Goal: Task Accomplishment & Management: Manage account settings

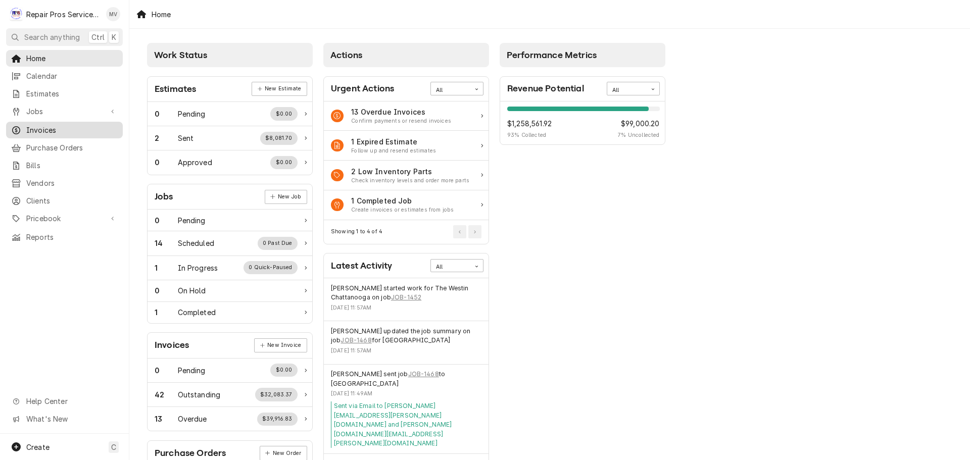
click at [51, 125] on span "Invoices" at bounding box center [71, 130] width 91 height 11
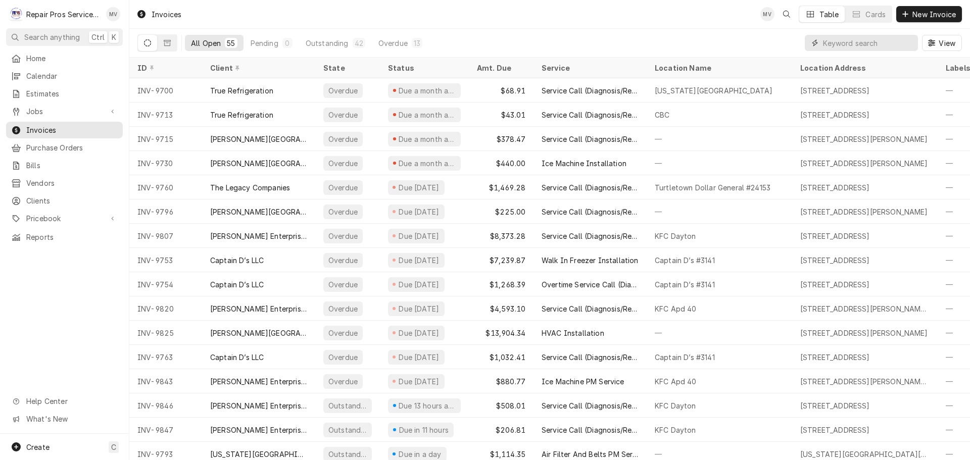
click at [863, 42] on input "Dynamic Content Wrapper" at bounding box center [868, 43] width 90 height 16
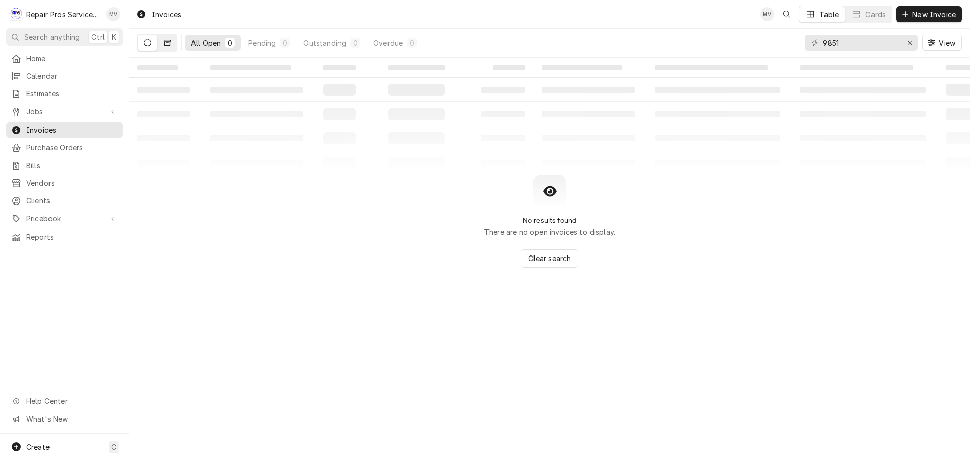
click at [168, 41] on icon "Dynamic Content Wrapper" at bounding box center [167, 42] width 7 height 7
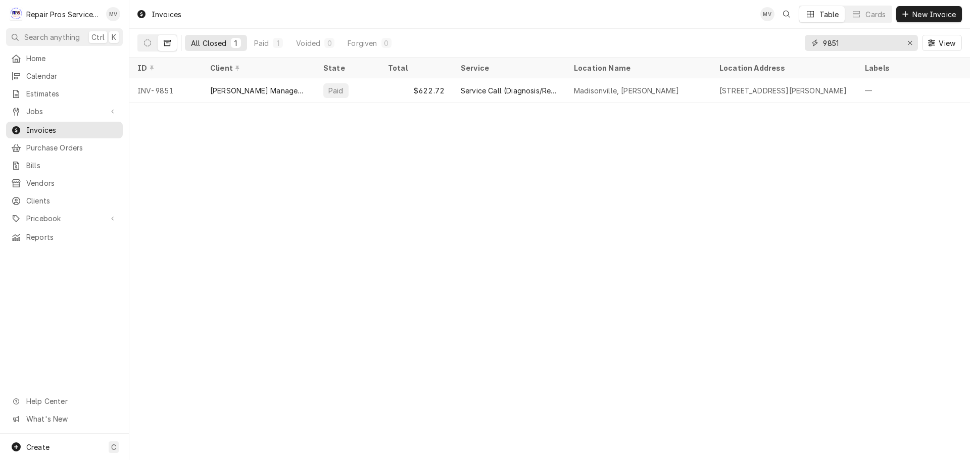
drag, startPoint x: 866, startPoint y: 44, endPoint x: 700, endPoint y: 52, distance: 166.4
click at [702, 52] on div "All Closed 1 Paid 1 Voided 0 Forgiven 0 9851 View" at bounding box center [549, 43] width 825 height 28
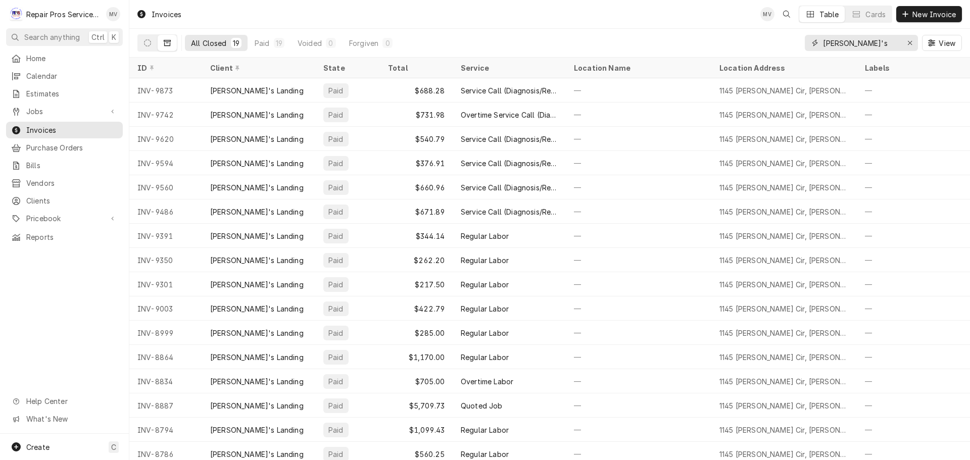
type input "steve's"
click at [28, 97] on link "Estimates" at bounding box center [64, 93] width 117 height 17
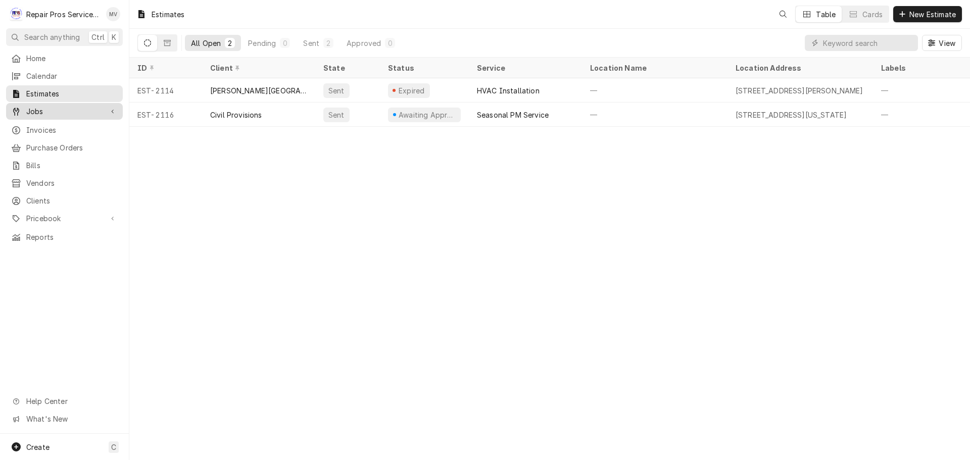
click at [31, 110] on span "Jobs" at bounding box center [64, 111] width 76 height 11
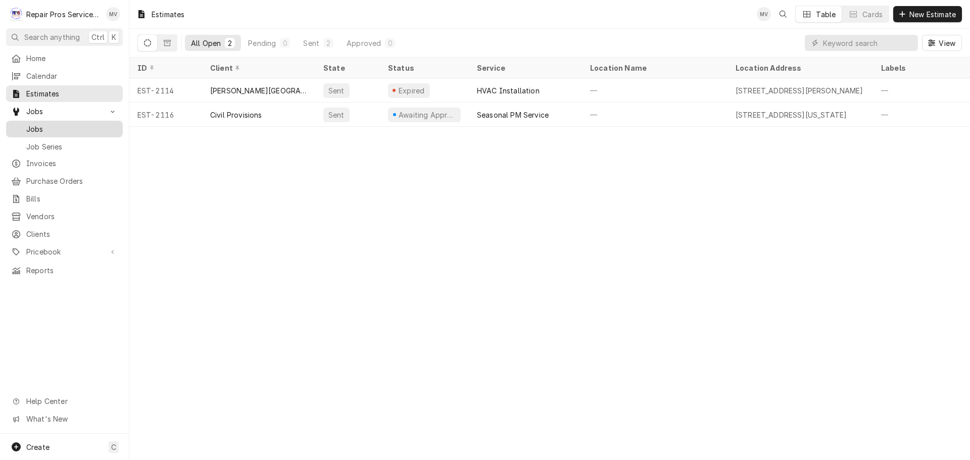
click at [34, 127] on span "Jobs" at bounding box center [71, 129] width 91 height 11
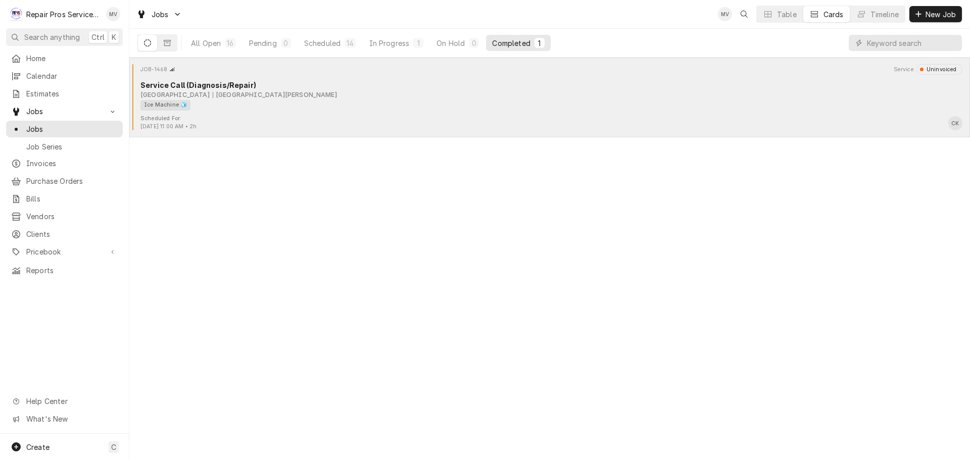
click at [289, 106] on div "Ice Machine 🧊" at bounding box center [547, 105] width 815 height 11
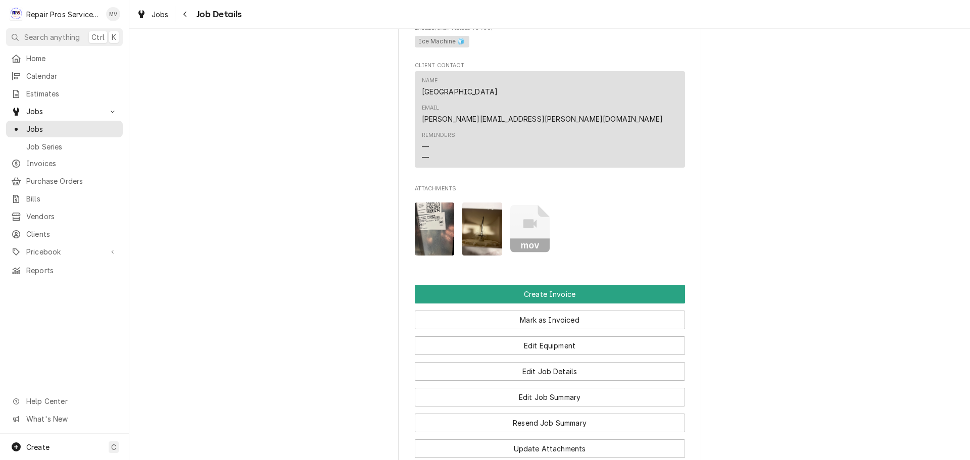
scroll to position [556, 0]
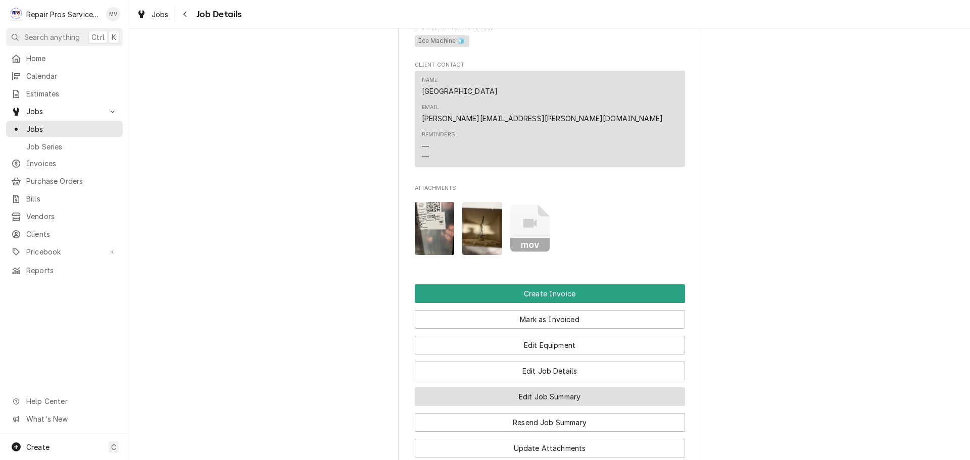
click at [551, 388] on button "Edit Job Summary" at bounding box center [550, 397] width 270 height 19
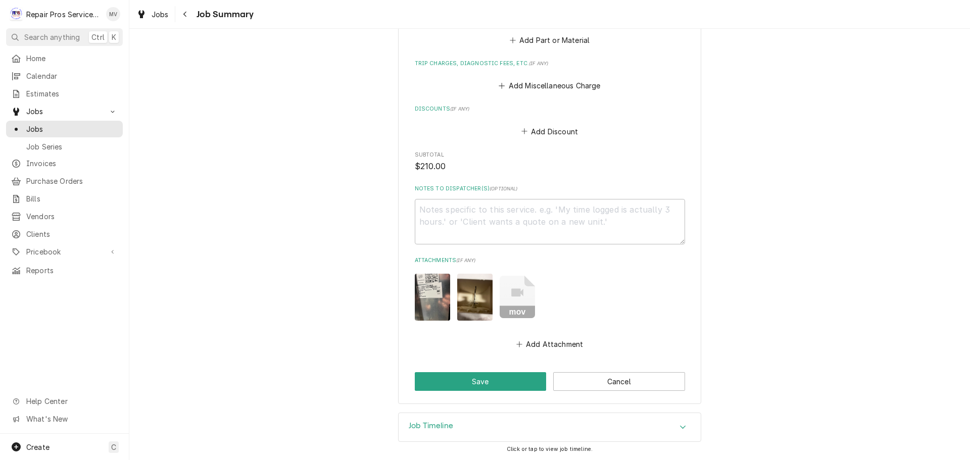
scroll to position [882, 0]
click at [451, 378] on button "Save" at bounding box center [481, 381] width 132 height 19
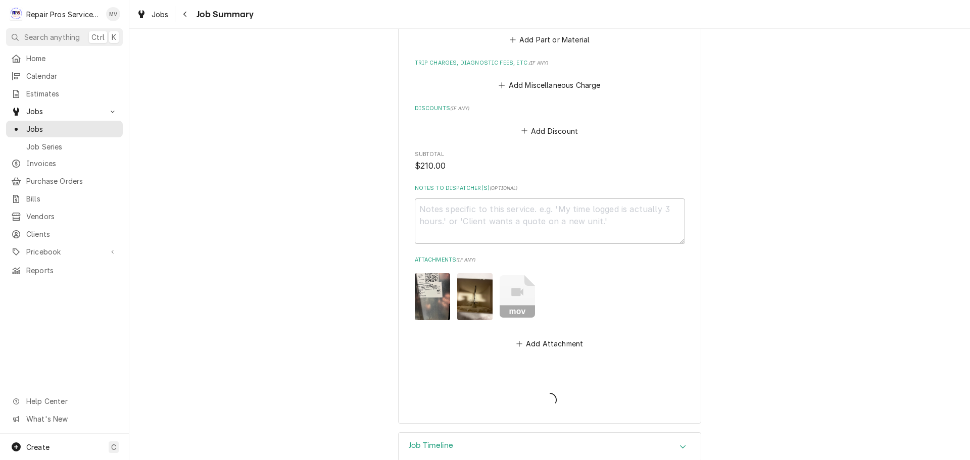
type textarea "x"
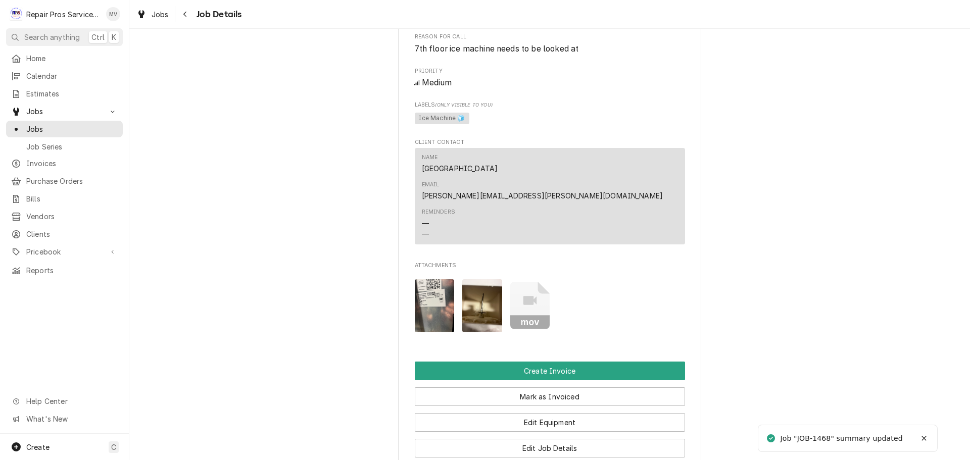
scroll to position [556, 0]
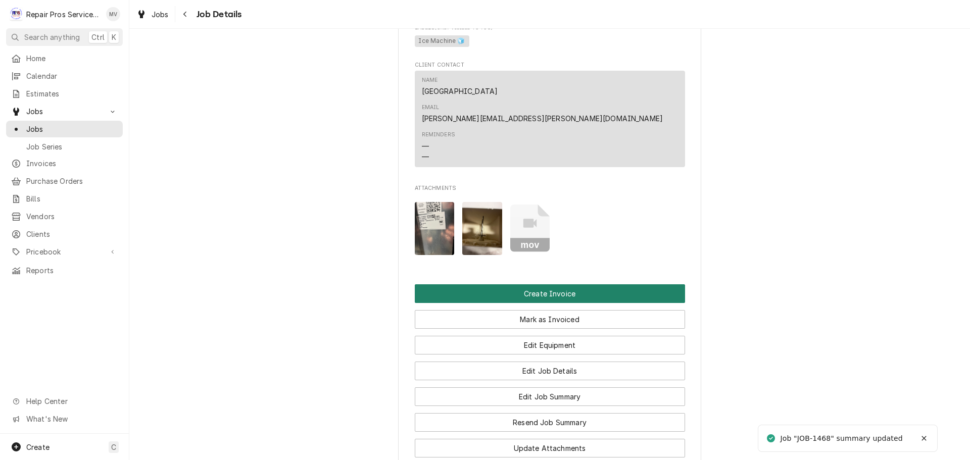
click at [521, 284] on button "Create Invoice" at bounding box center [550, 293] width 270 height 19
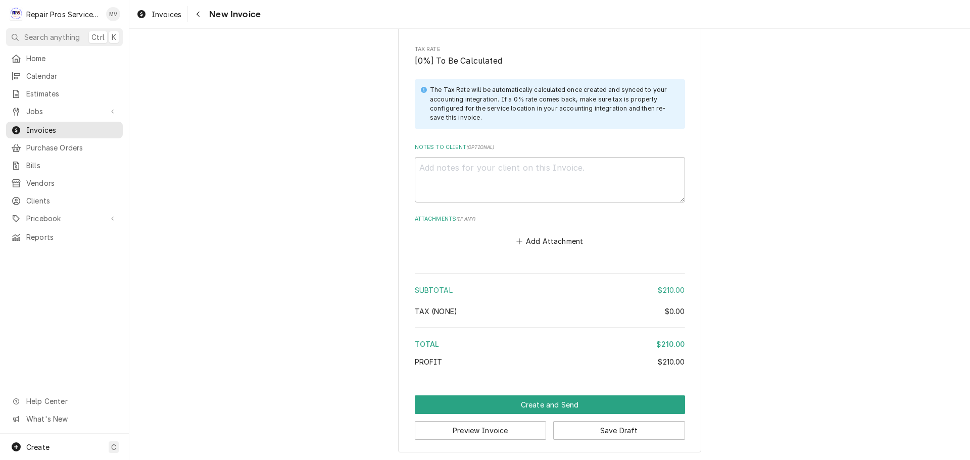
scroll to position [1356, 0]
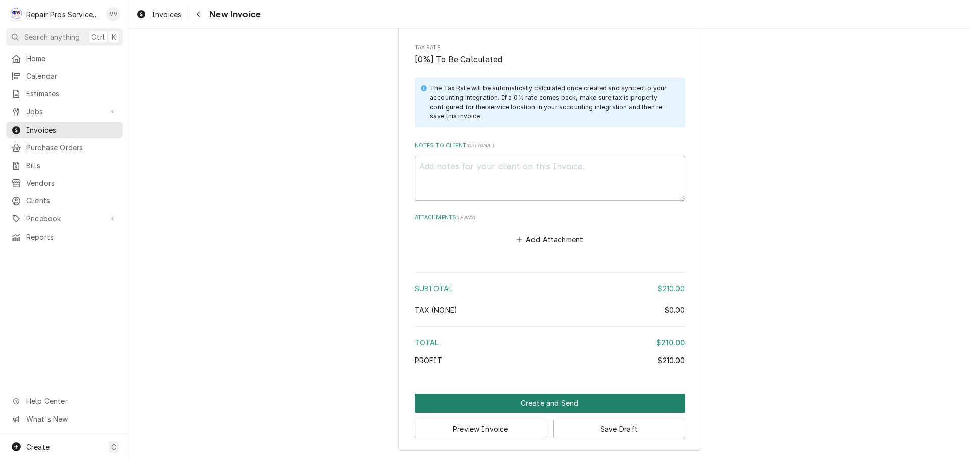
click at [513, 401] on button "Create and Send" at bounding box center [550, 403] width 270 height 19
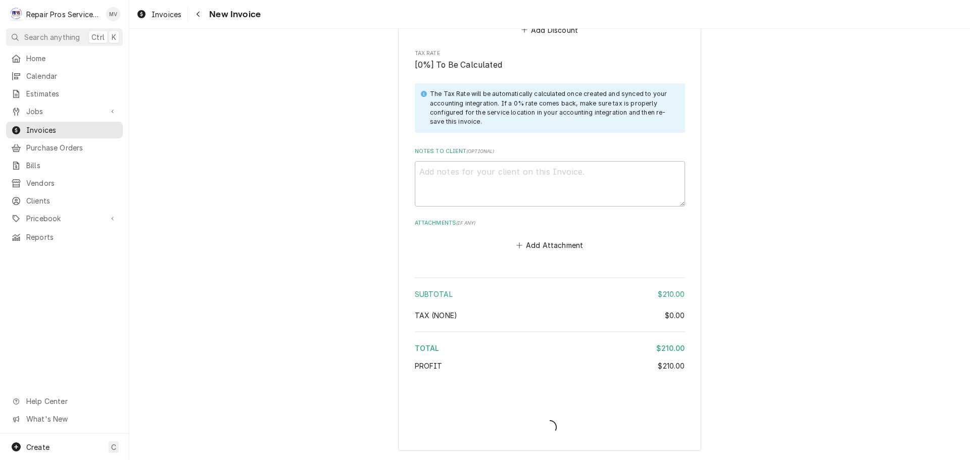
type textarea "x"
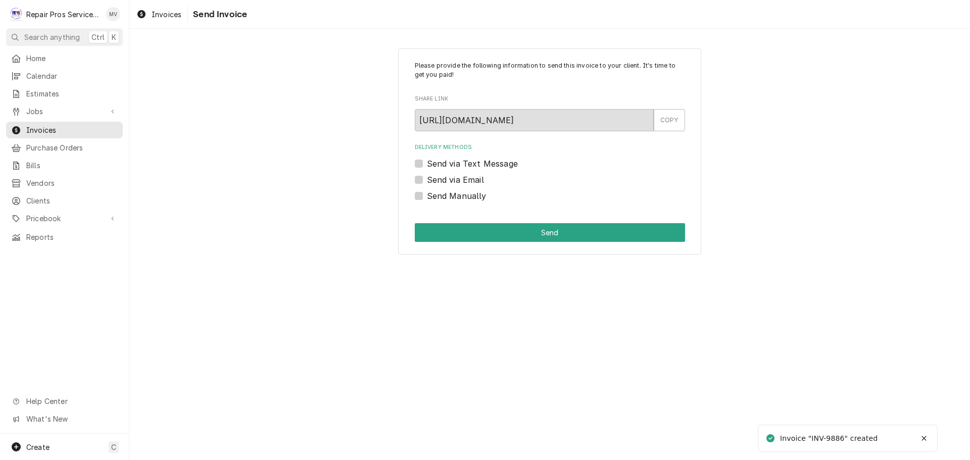
click at [464, 191] on label "Send Manually" at bounding box center [457, 196] width 60 height 12
click at [464, 191] on input "Send Manually" at bounding box center [562, 201] width 270 height 22
checkbox input "true"
click at [561, 231] on button "Send" at bounding box center [550, 232] width 270 height 19
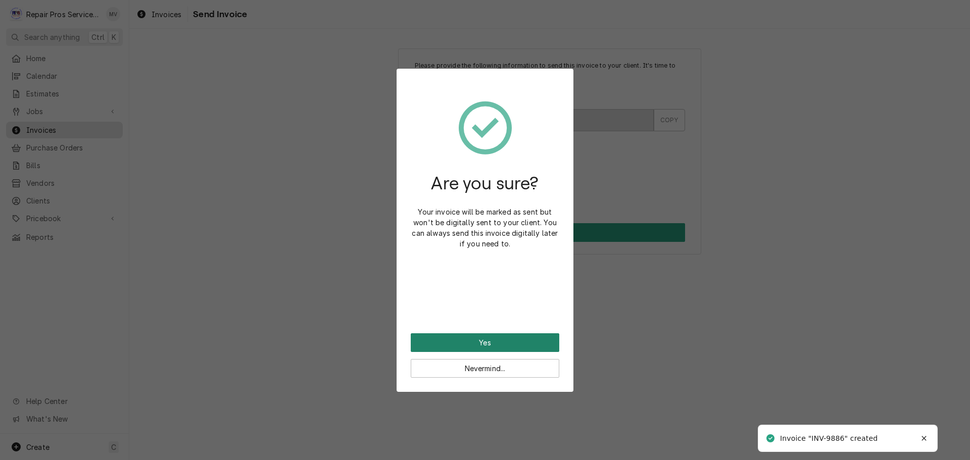
click at [489, 342] on button "Yes" at bounding box center [485, 342] width 149 height 19
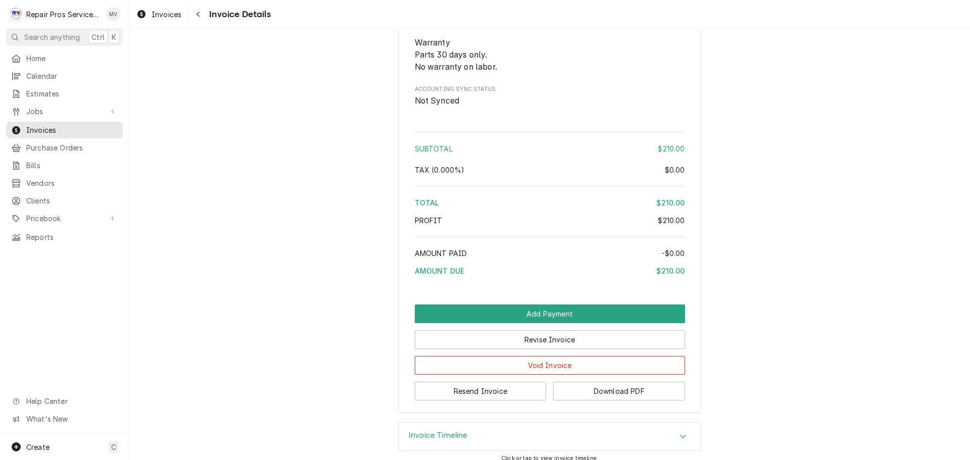
scroll to position [1316, 0]
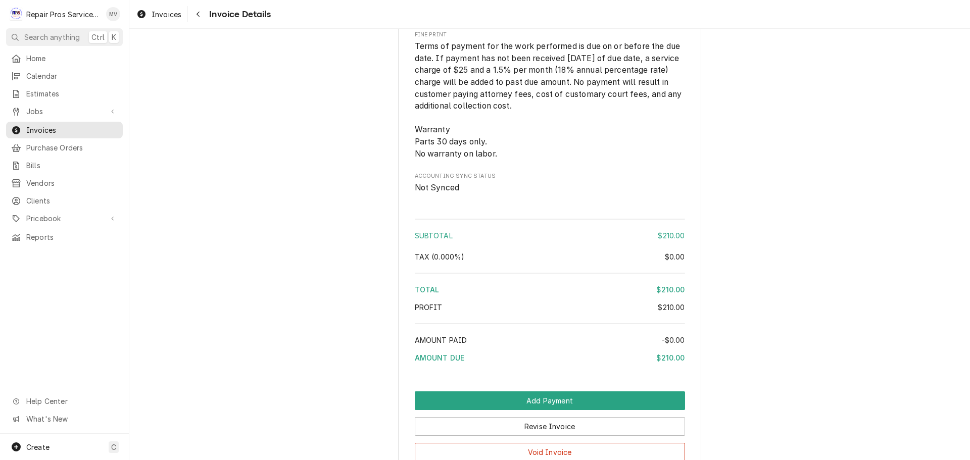
scroll to position [1263, 0]
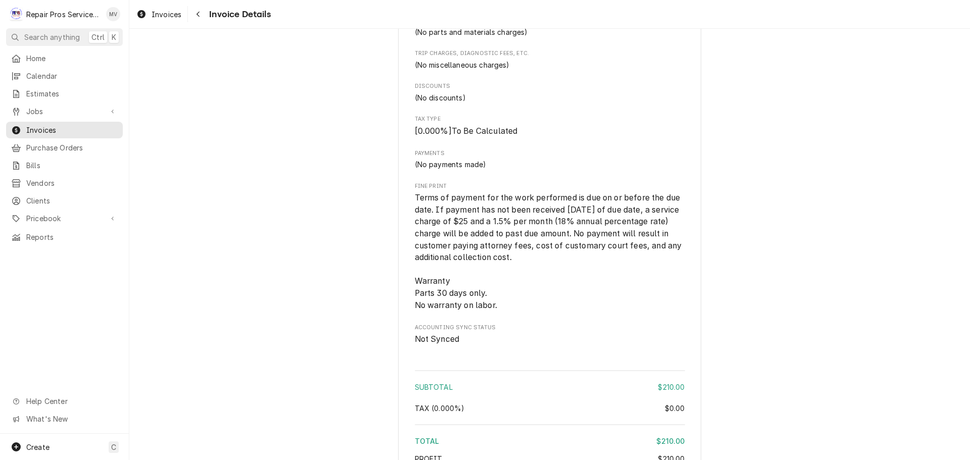
scroll to position [1114, 0]
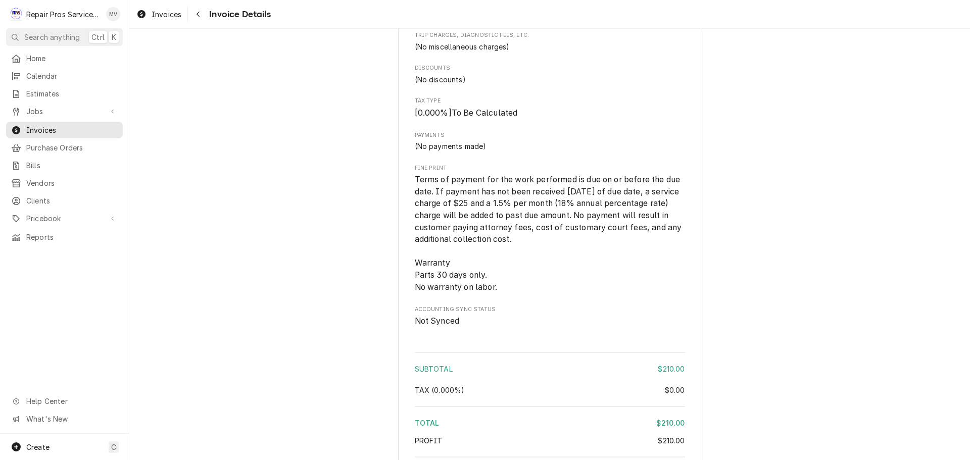
click at [442, 326] on span "Not Synced" at bounding box center [437, 321] width 45 height 10
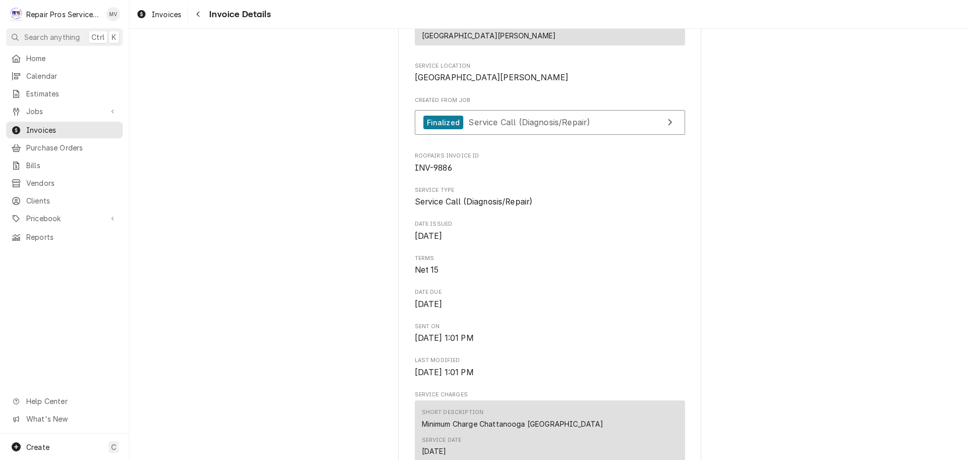
scroll to position [0, 0]
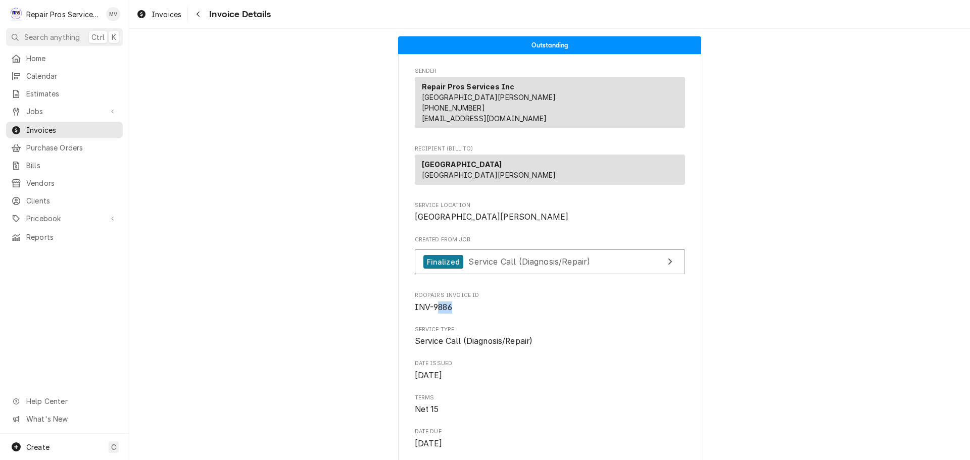
drag, startPoint x: 452, startPoint y: 340, endPoint x: 435, endPoint y: 343, distance: 17.0
click at [435, 314] on span "INV-9886" at bounding box center [550, 308] width 270 height 12
drag, startPoint x: 428, startPoint y: 338, endPoint x: 447, endPoint y: 343, distance: 19.2
click at [447, 312] on span "INV-9886" at bounding box center [433, 308] width 37 height 10
copy span "9886"
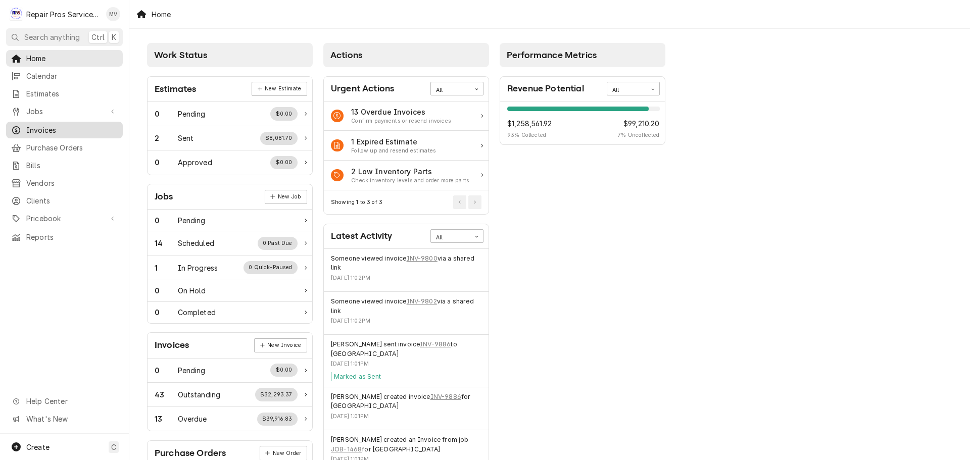
click at [48, 126] on span "Invoices" at bounding box center [71, 130] width 91 height 11
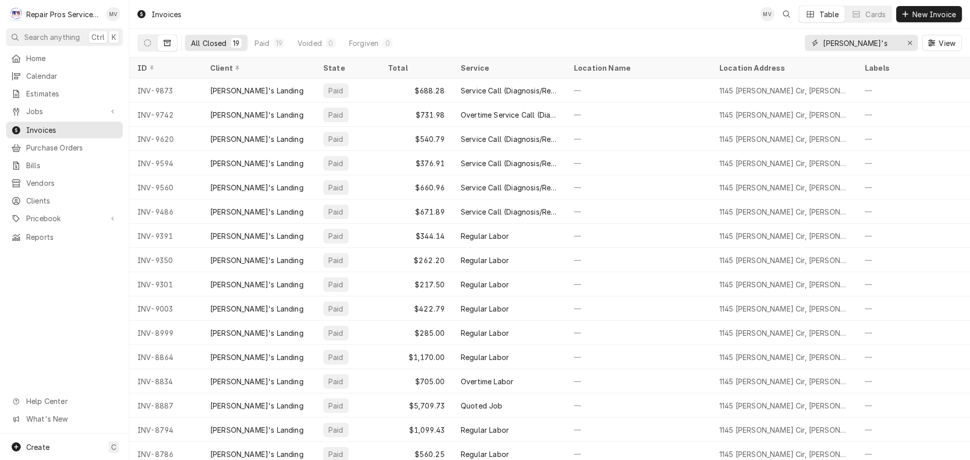
drag, startPoint x: 873, startPoint y: 43, endPoint x: 821, endPoint y: 40, distance: 51.6
click at [821, 40] on div "[PERSON_NAME]'s" at bounding box center [861, 43] width 113 height 16
paste input "9886"
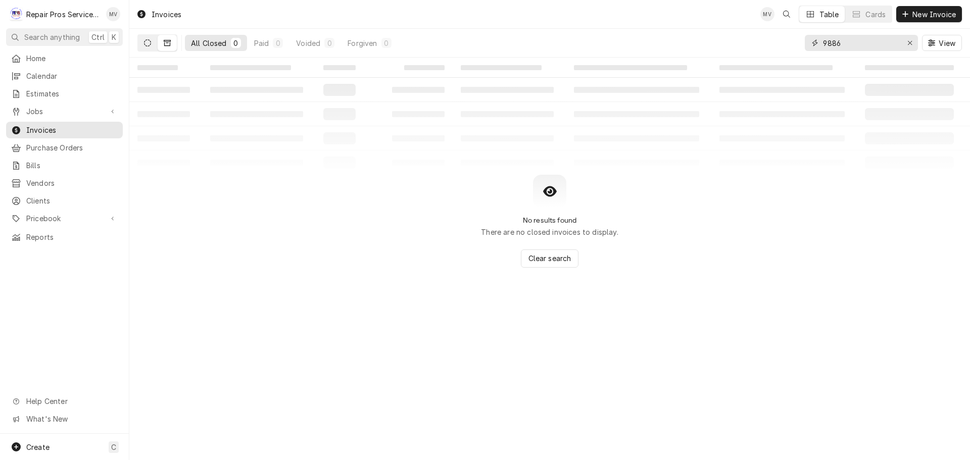
type input "9886"
click at [145, 41] on icon "Dynamic Content Wrapper" at bounding box center [147, 42] width 7 height 7
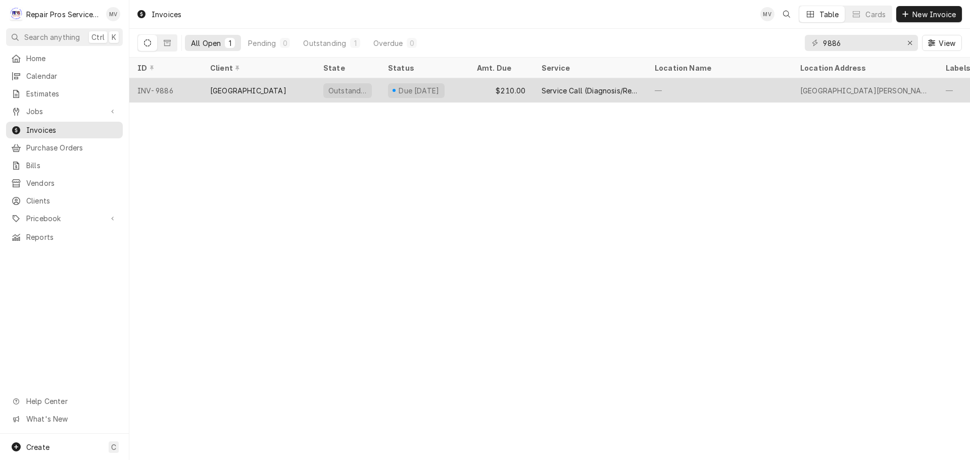
click at [238, 89] on div "[GEOGRAPHIC_DATA]" at bounding box center [248, 90] width 76 height 11
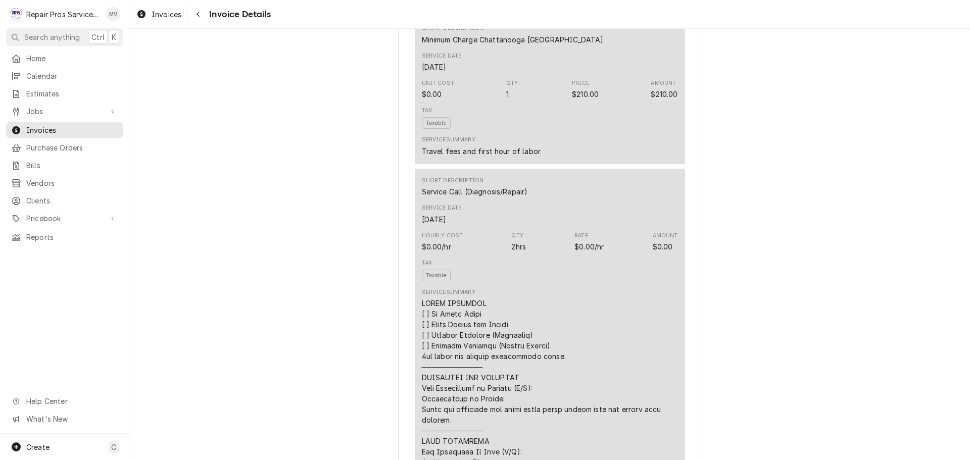
scroll to position [354, 0]
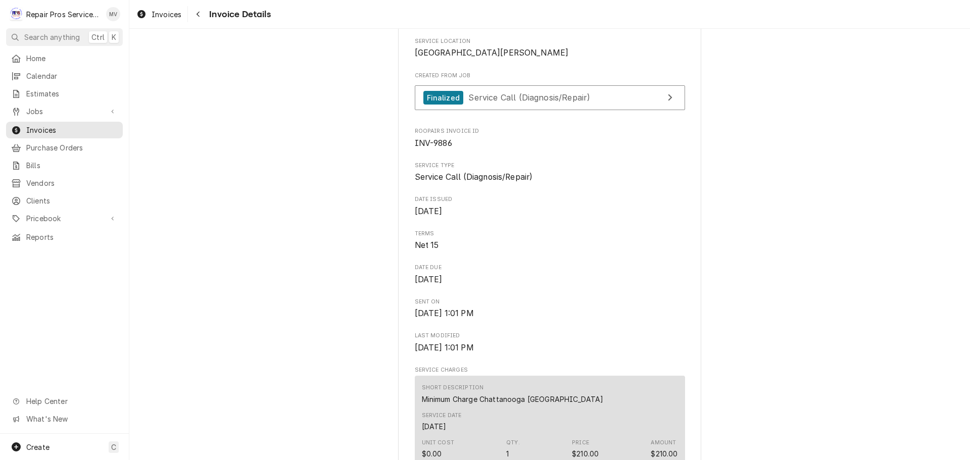
scroll to position [202, 0]
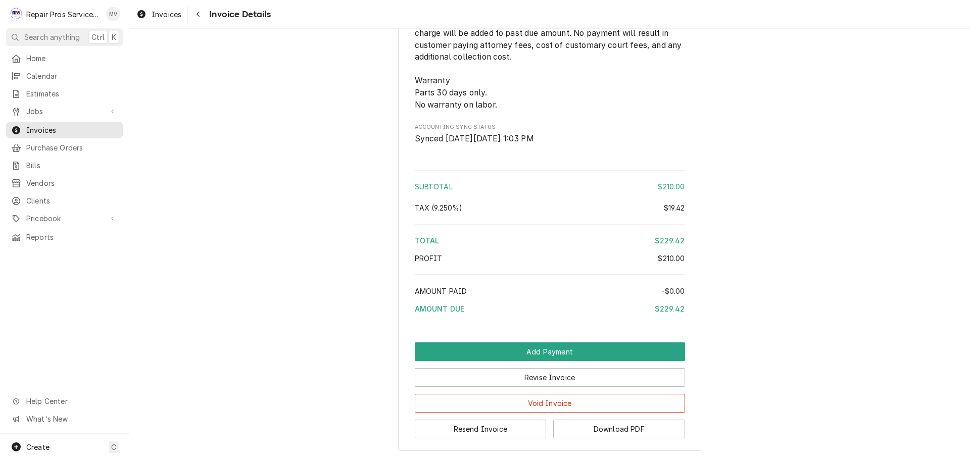
scroll to position [1314, 0]
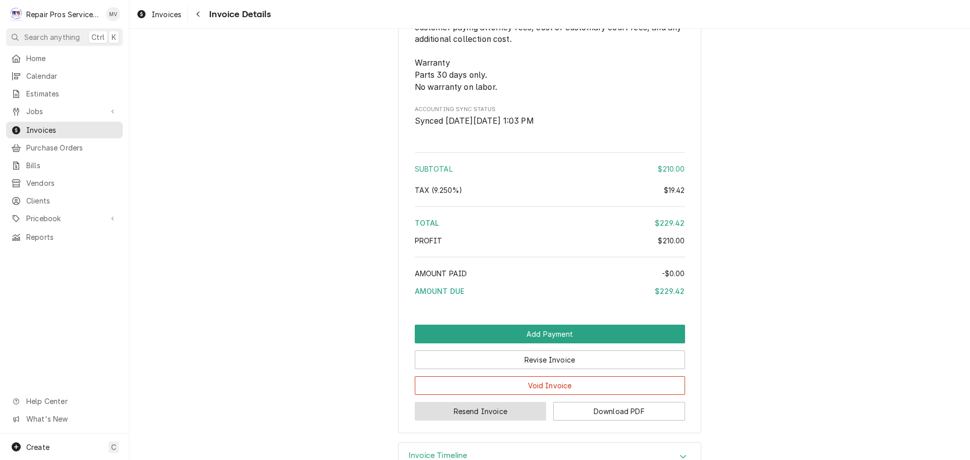
click at [493, 421] on button "Resend Invoice" at bounding box center [481, 411] width 132 height 19
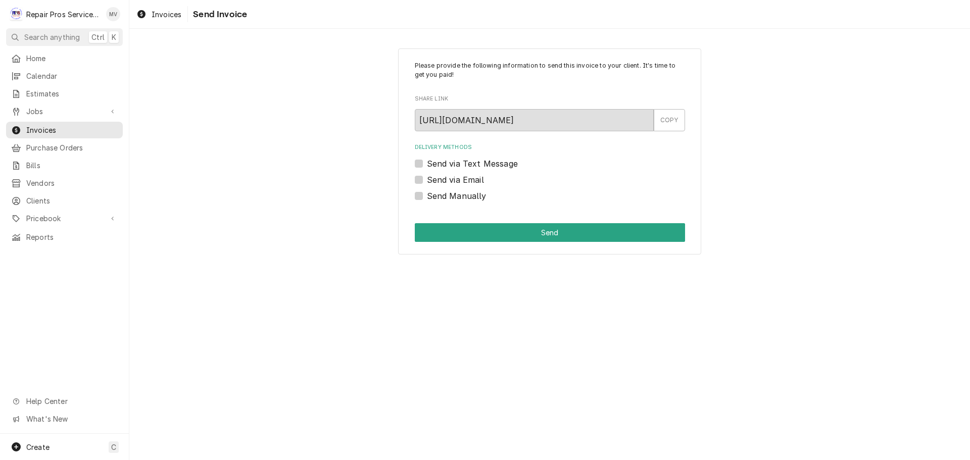
click at [441, 173] on div "Delivery Methods Send via Text Message Send via Email Send Manually" at bounding box center [550, 172] width 270 height 58
click at [441, 181] on label "Send via Email" at bounding box center [455, 180] width 57 height 12
click at [441, 181] on input "Send via Email" at bounding box center [562, 185] width 270 height 22
checkbox input "true"
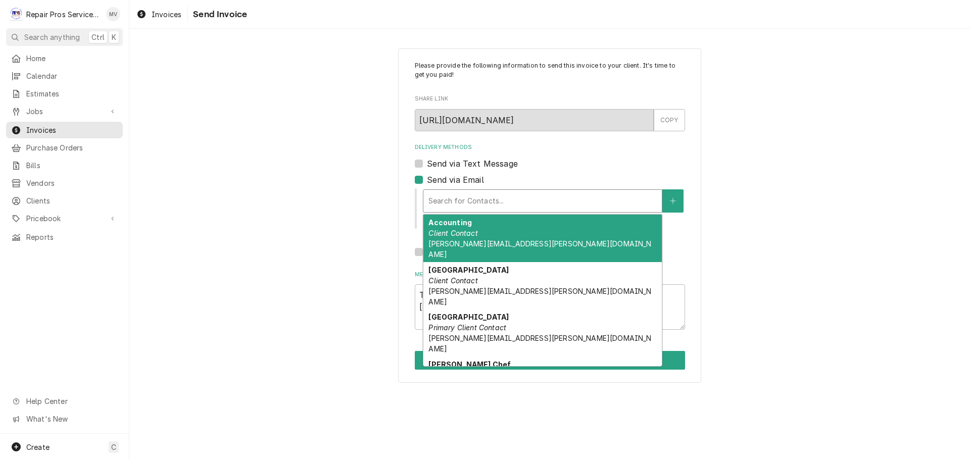
click at [481, 196] on div "Delivery Methods" at bounding box center [542, 201] width 228 height 18
click at [475, 233] on em "Client Contact" at bounding box center [452, 233] width 49 height 9
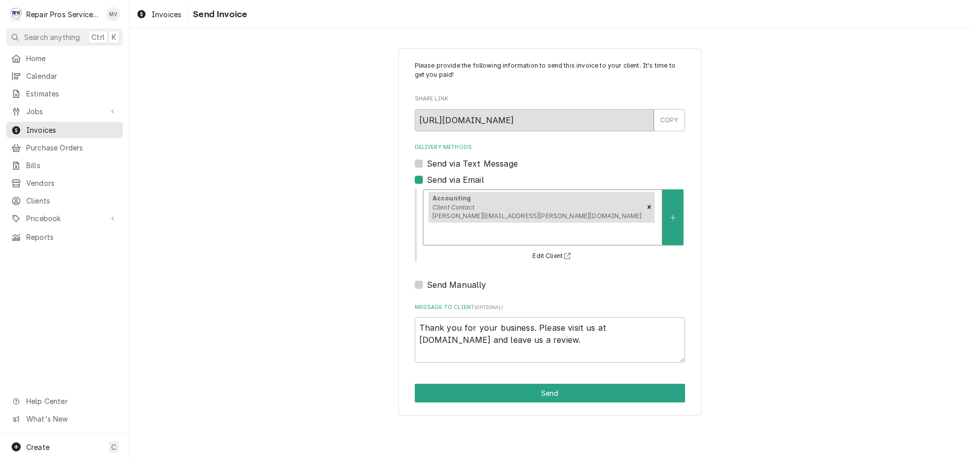
click at [614, 225] on div "Delivery Methods" at bounding box center [542, 234] width 228 height 18
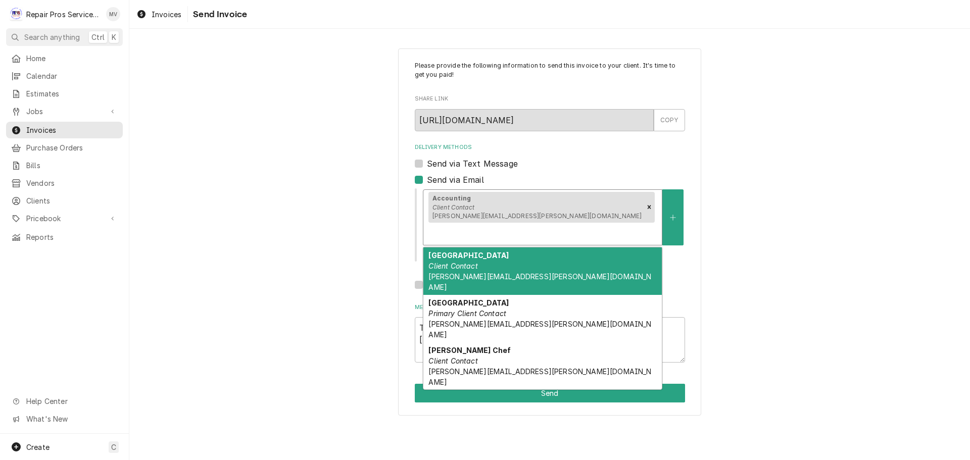
click at [557, 248] on div "Marriott Chattanooga Client Contact brian.kvale@marriottchattanooga.com" at bounding box center [542, 271] width 238 height 47
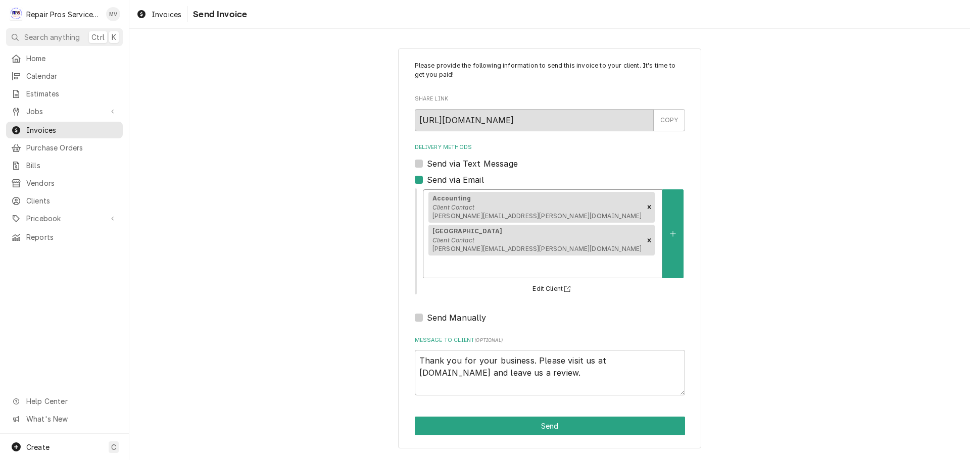
click at [596, 258] on div "Delivery Methods" at bounding box center [542, 267] width 228 height 18
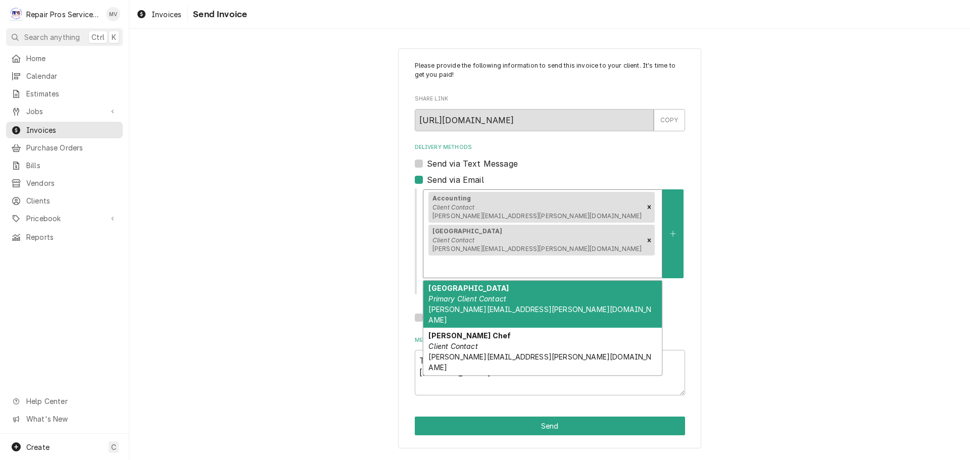
click at [493, 295] on em "Primary Client Contact" at bounding box center [467, 299] width 78 height 9
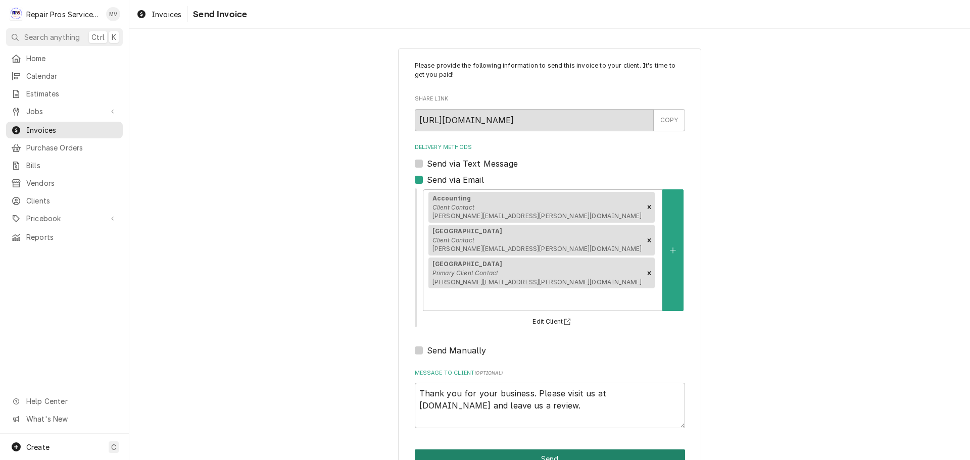
click at [546, 450] on button "Send" at bounding box center [550, 459] width 270 height 19
type textarea "x"
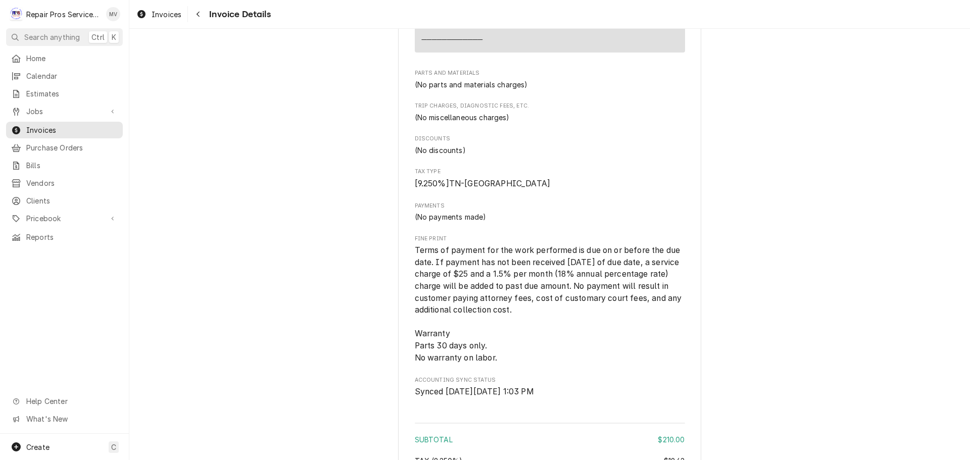
scroll to position [1061, 0]
